Goal: Task Accomplishment & Management: Manage account settings

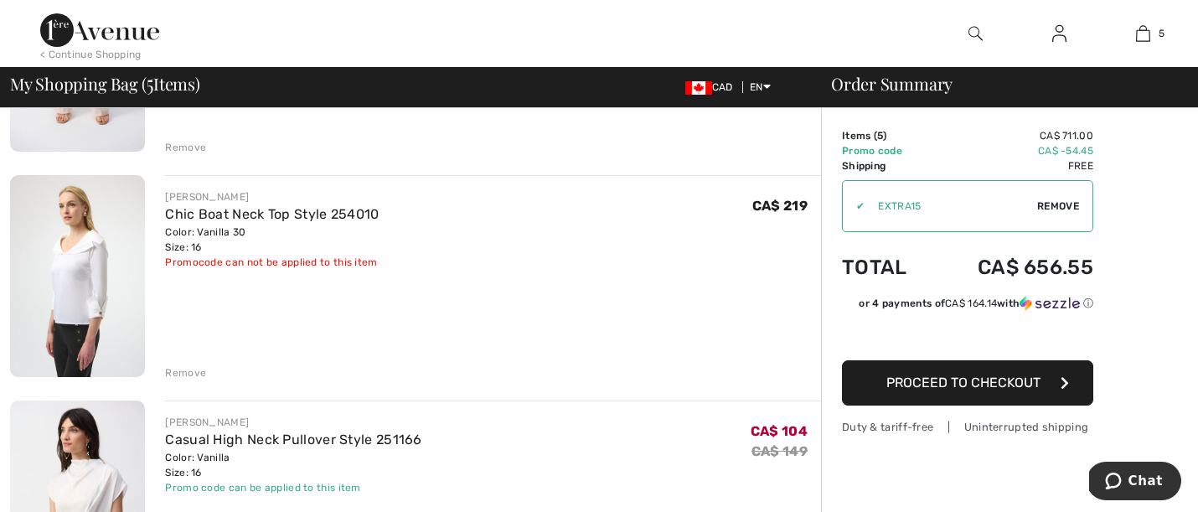
scroll to position [297, 0]
click at [194, 372] on div "Remove" at bounding box center [185, 372] width 41 height 15
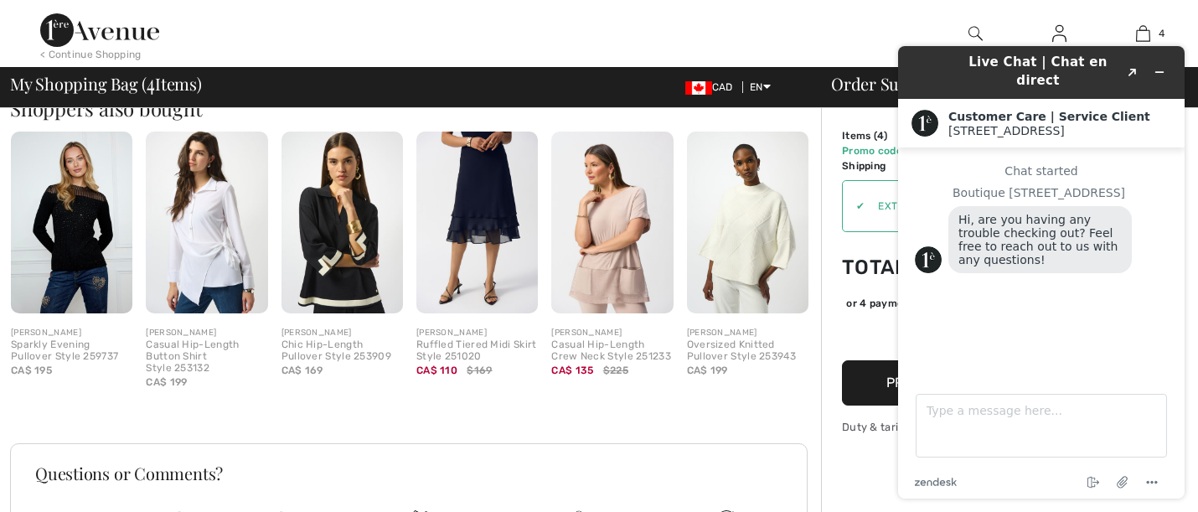
scroll to position [1089, 0]
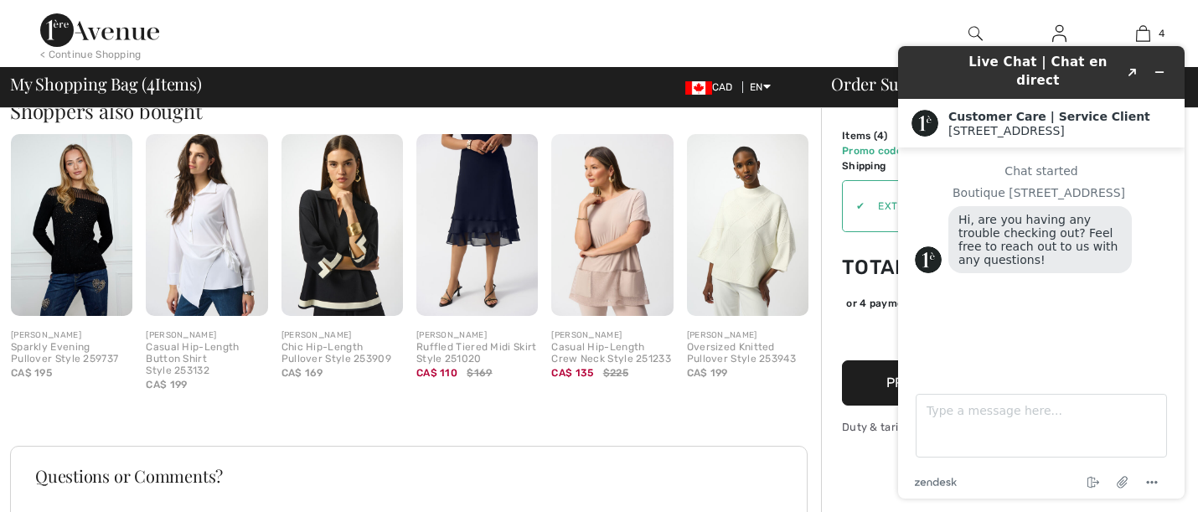
click at [906, 56] on header "Live Chat | Chat en direct Created with Sketch." at bounding box center [1041, 72] width 286 height 53
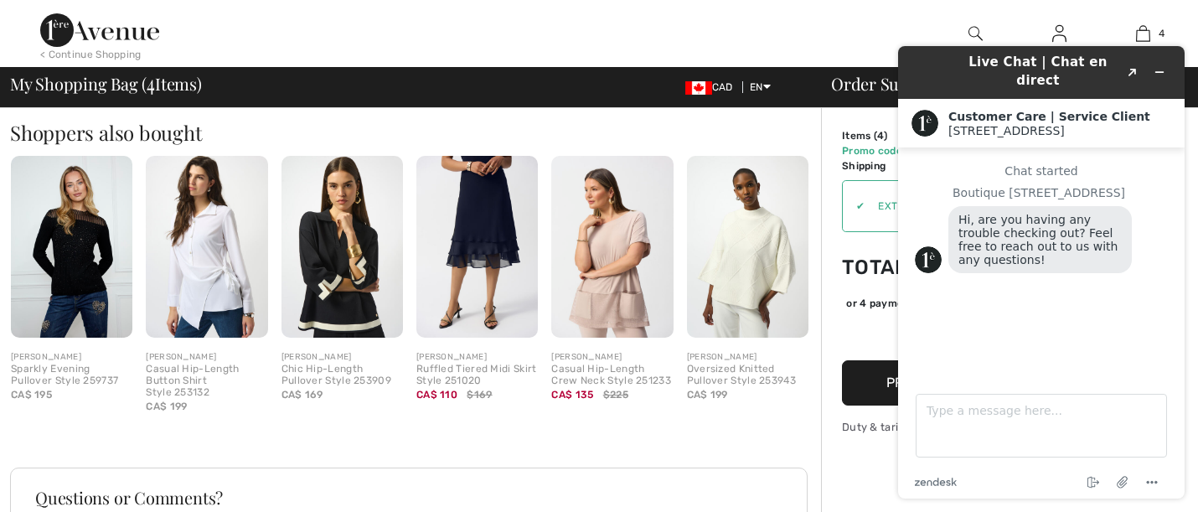
click at [1175, 53] on header "Live Chat | Chat en direct Created with Sketch." at bounding box center [1041, 72] width 286 height 53
click at [791, 117] on div "Shoppers also bought Quick view FRANK LYMAN Sparkly Evening Pullover Style 2597…" at bounding box center [415, 254] width 811 height 345
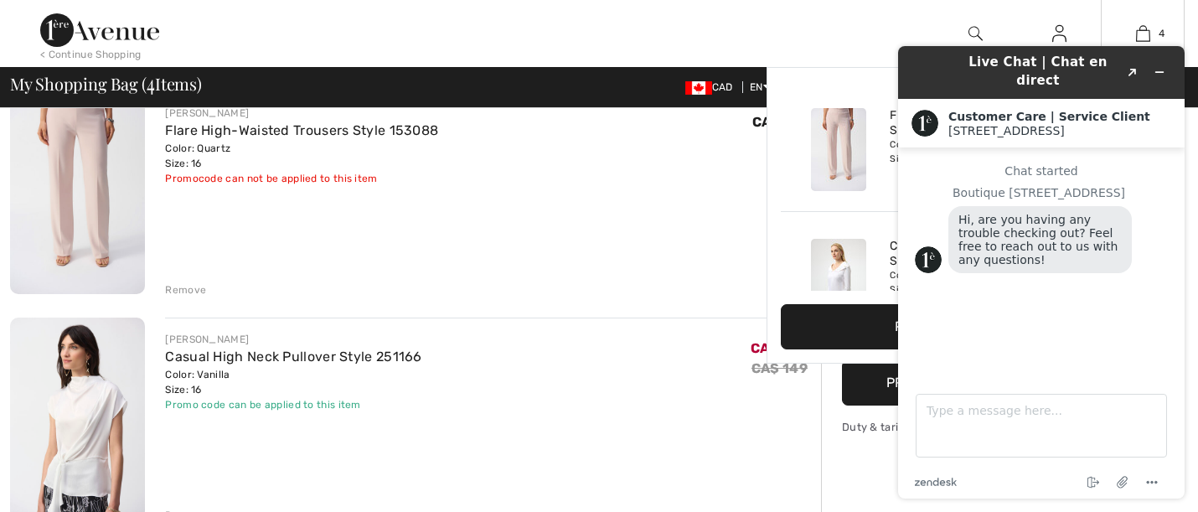
scroll to position [156, 0]
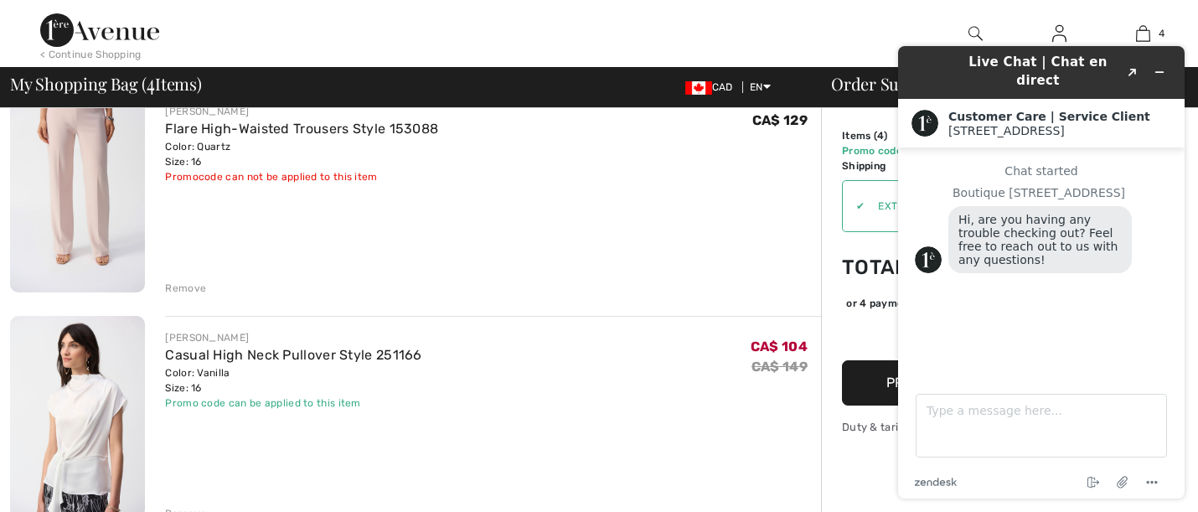
click at [916, 61] on div "Live Chat | Chat en direct Created with Sketch." at bounding box center [1041, 72] width 263 height 39
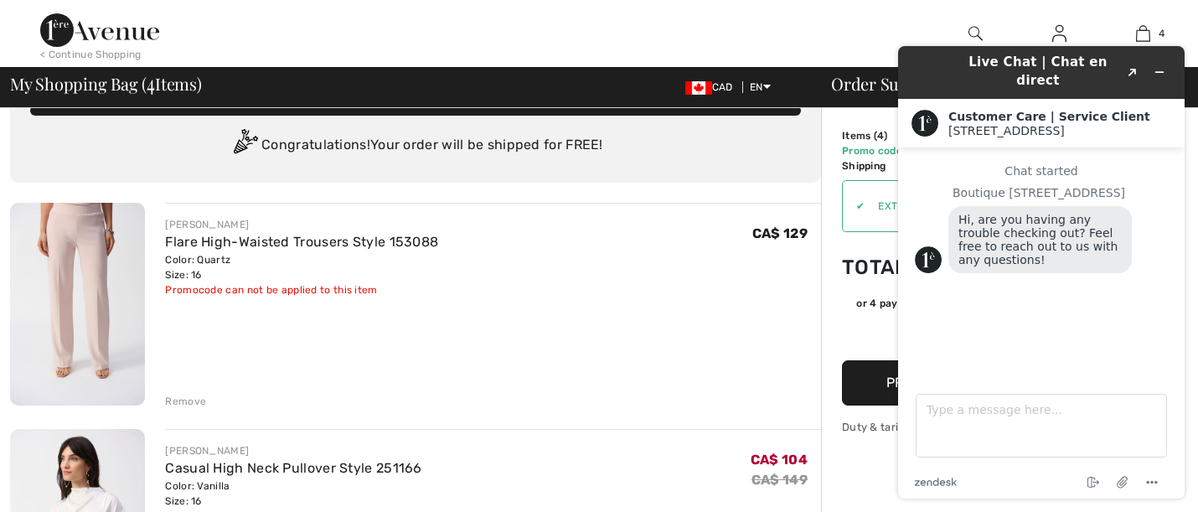
scroll to position [44, 0]
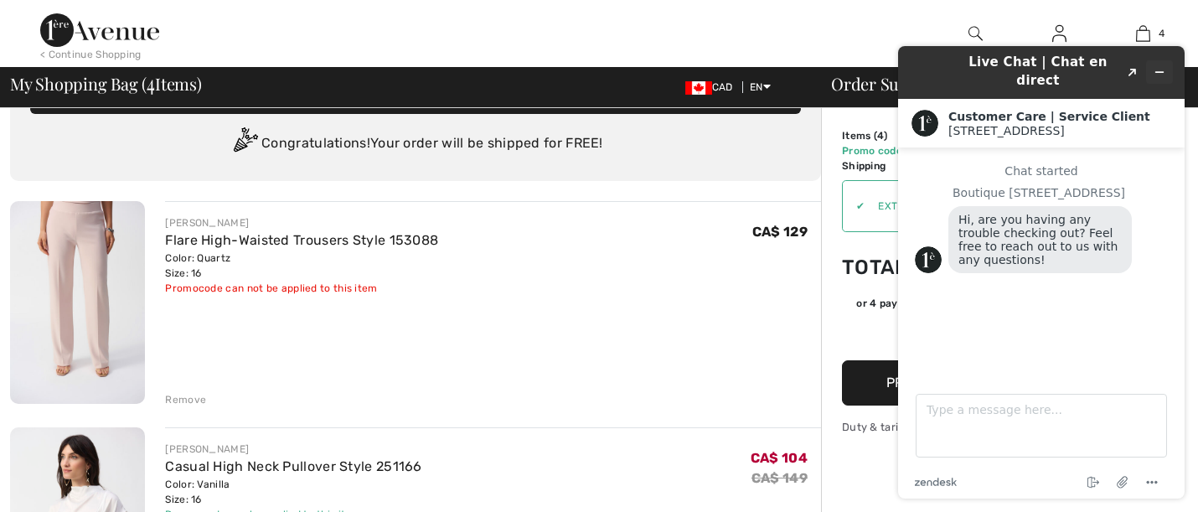
click at [1156, 66] on icon "Minimize widget" at bounding box center [1160, 72] width 12 height 12
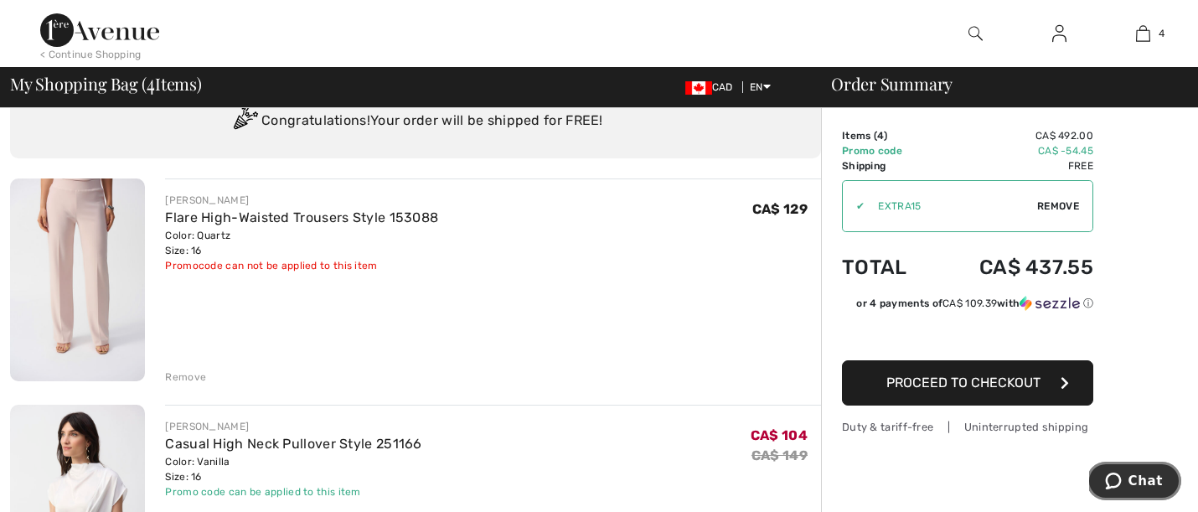
scroll to position [58, 0]
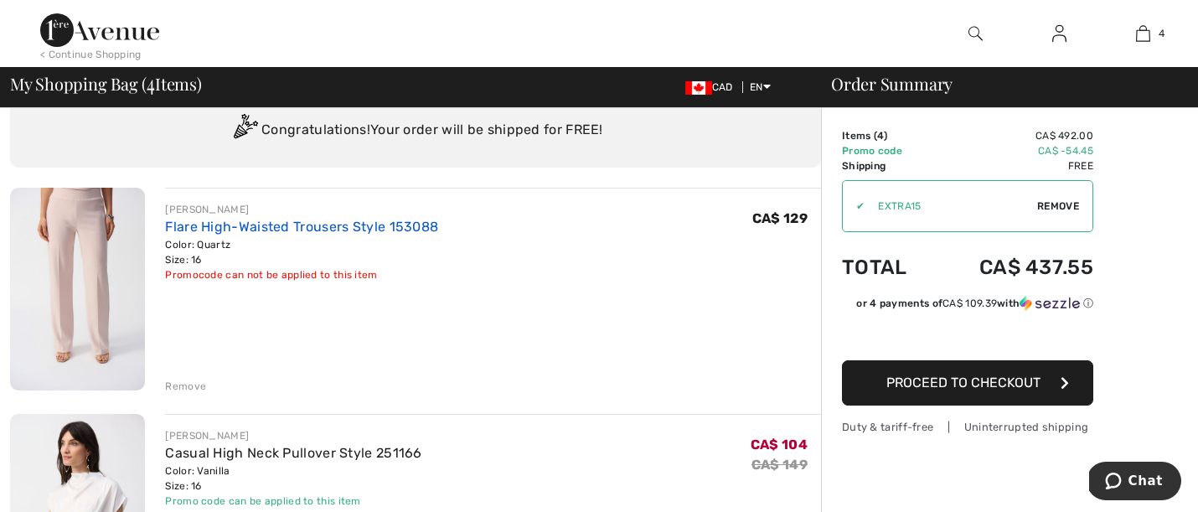
click at [414, 230] on link "Flare High-Waisted Trousers Style 153088" at bounding box center [301, 227] width 273 height 16
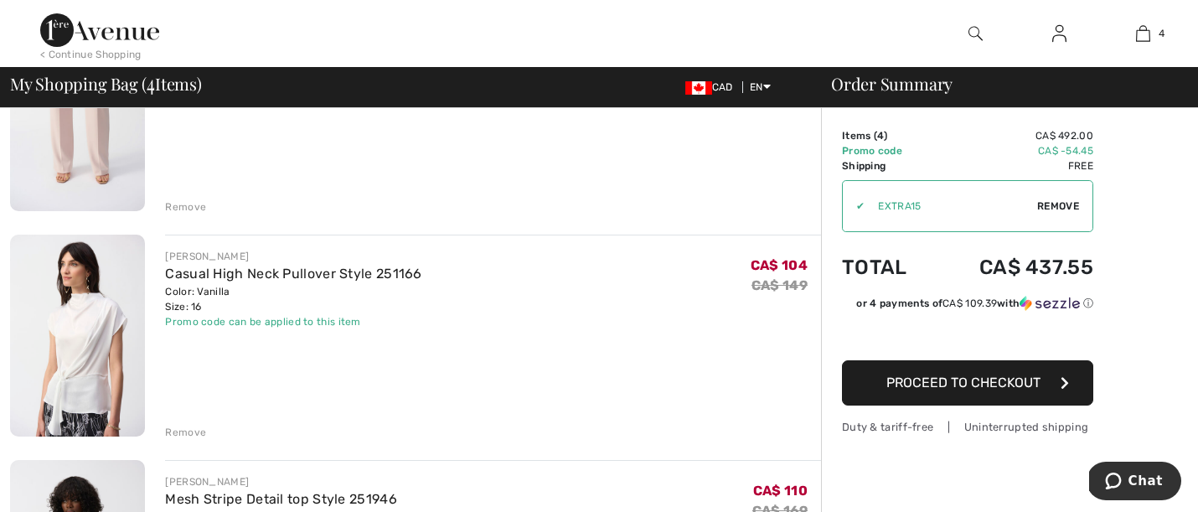
scroll to position [238, 0]
click at [194, 433] on div "Remove" at bounding box center [185, 431] width 41 height 15
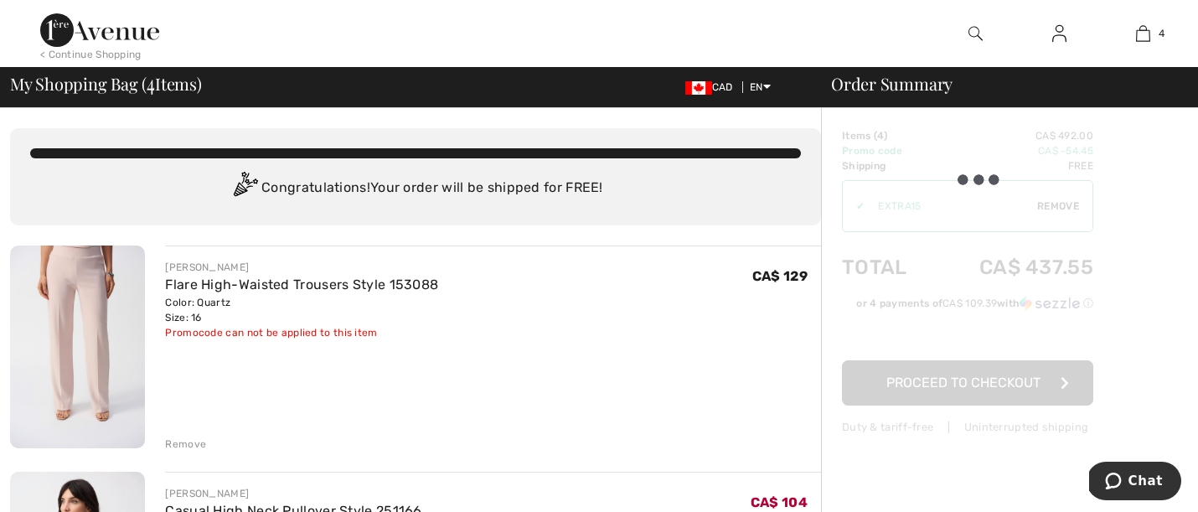
scroll to position [0, 0]
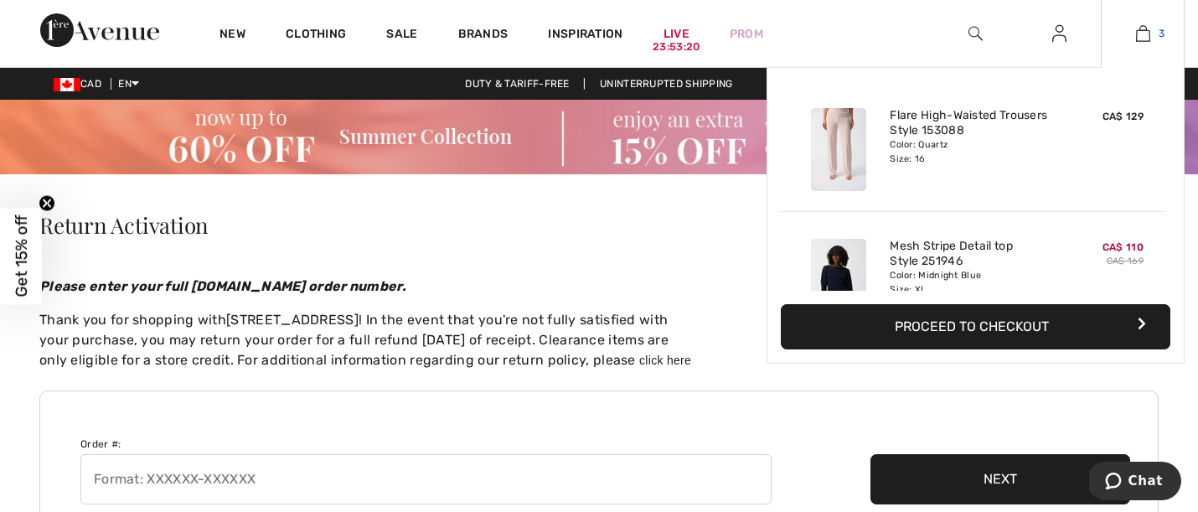
click at [1140, 32] on img at bounding box center [1143, 33] width 14 height 20
